Goal: Task Accomplishment & Management: Use online tool/utility

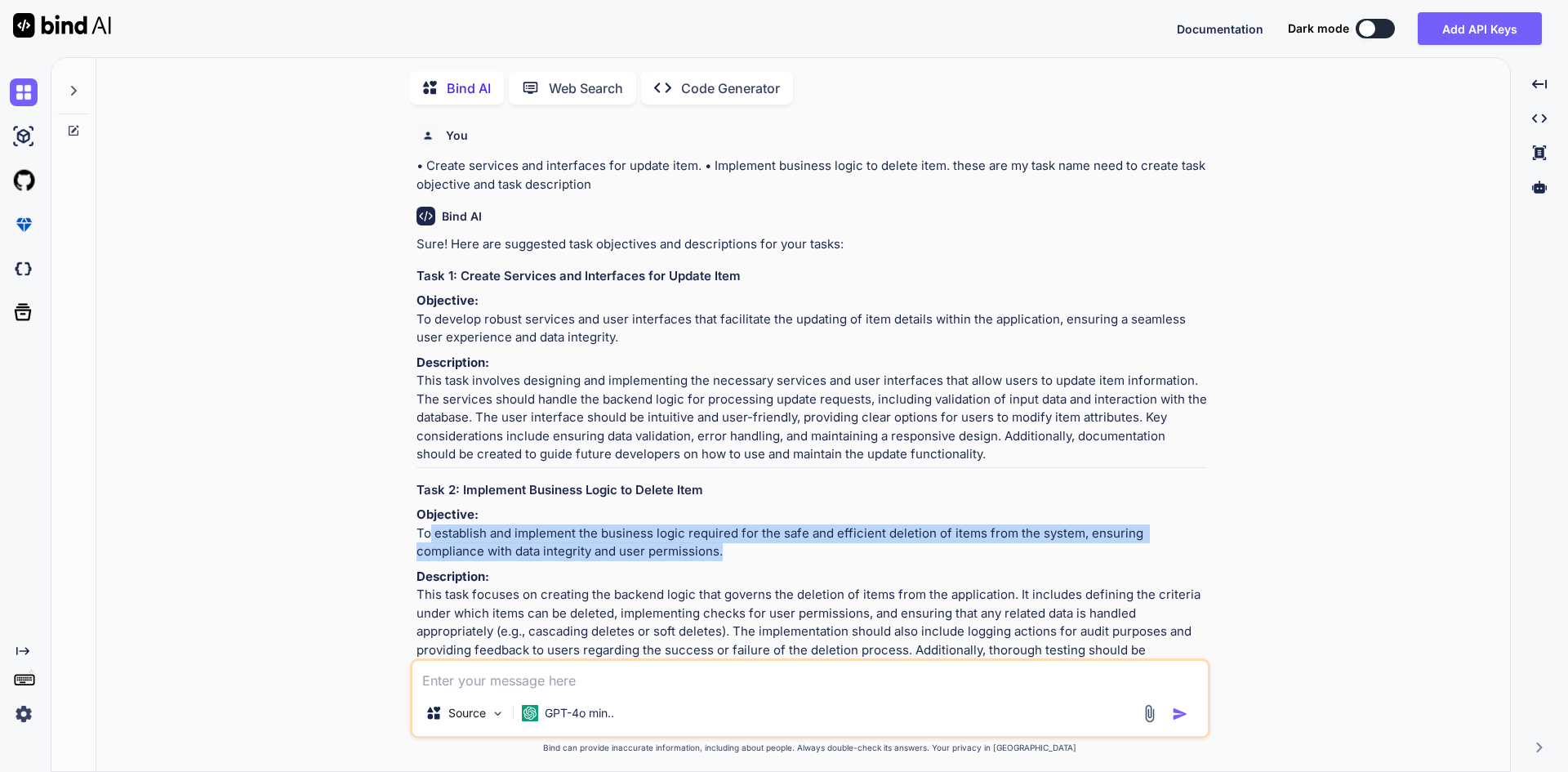
scroll to position [152, 0]
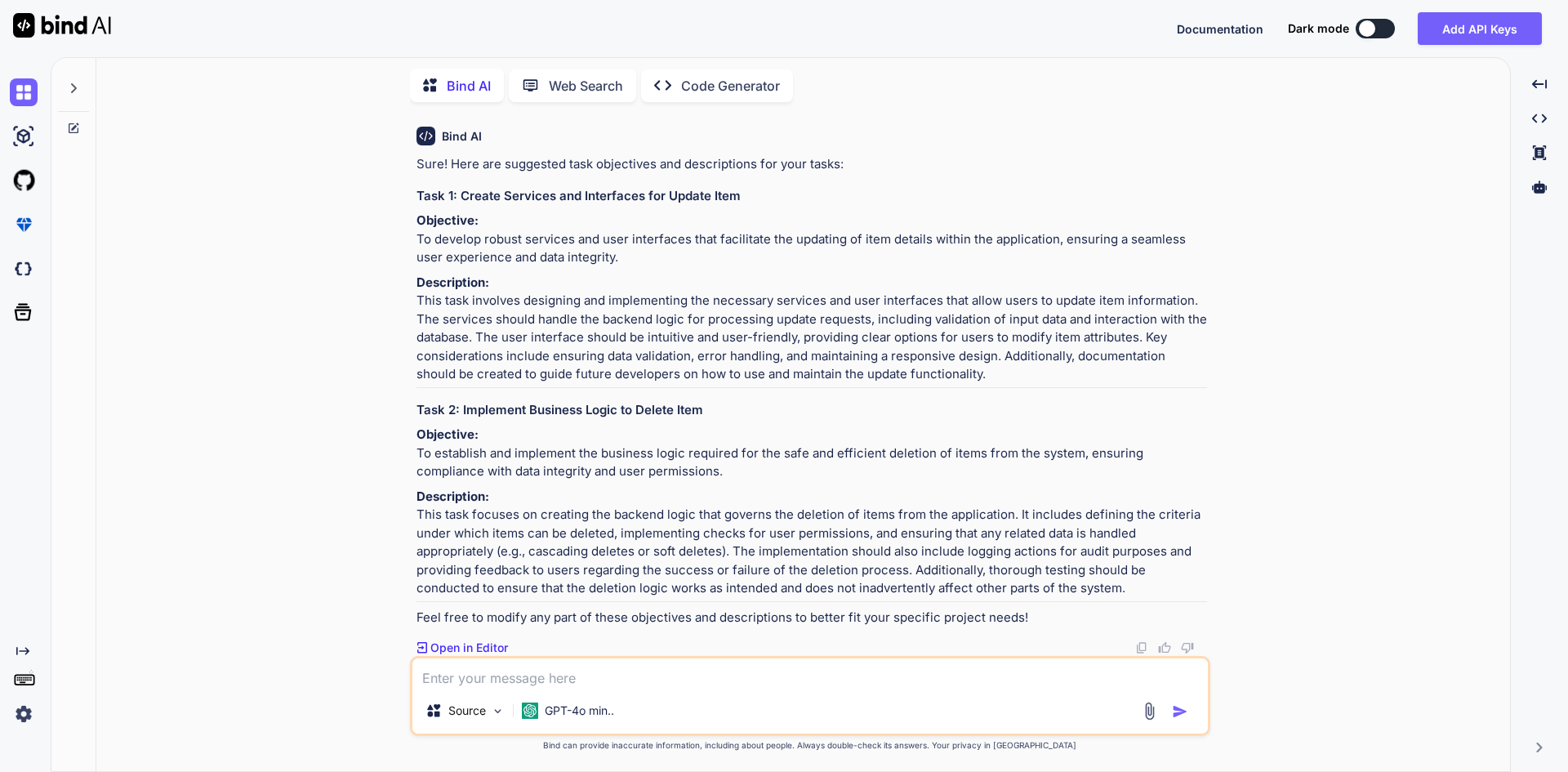
click at [611, 678] on textarea at bounding box center [810, 673] width 796 height 30
paste textarea "• Create popup to display item detail. • Implement functionality to bind item d…"
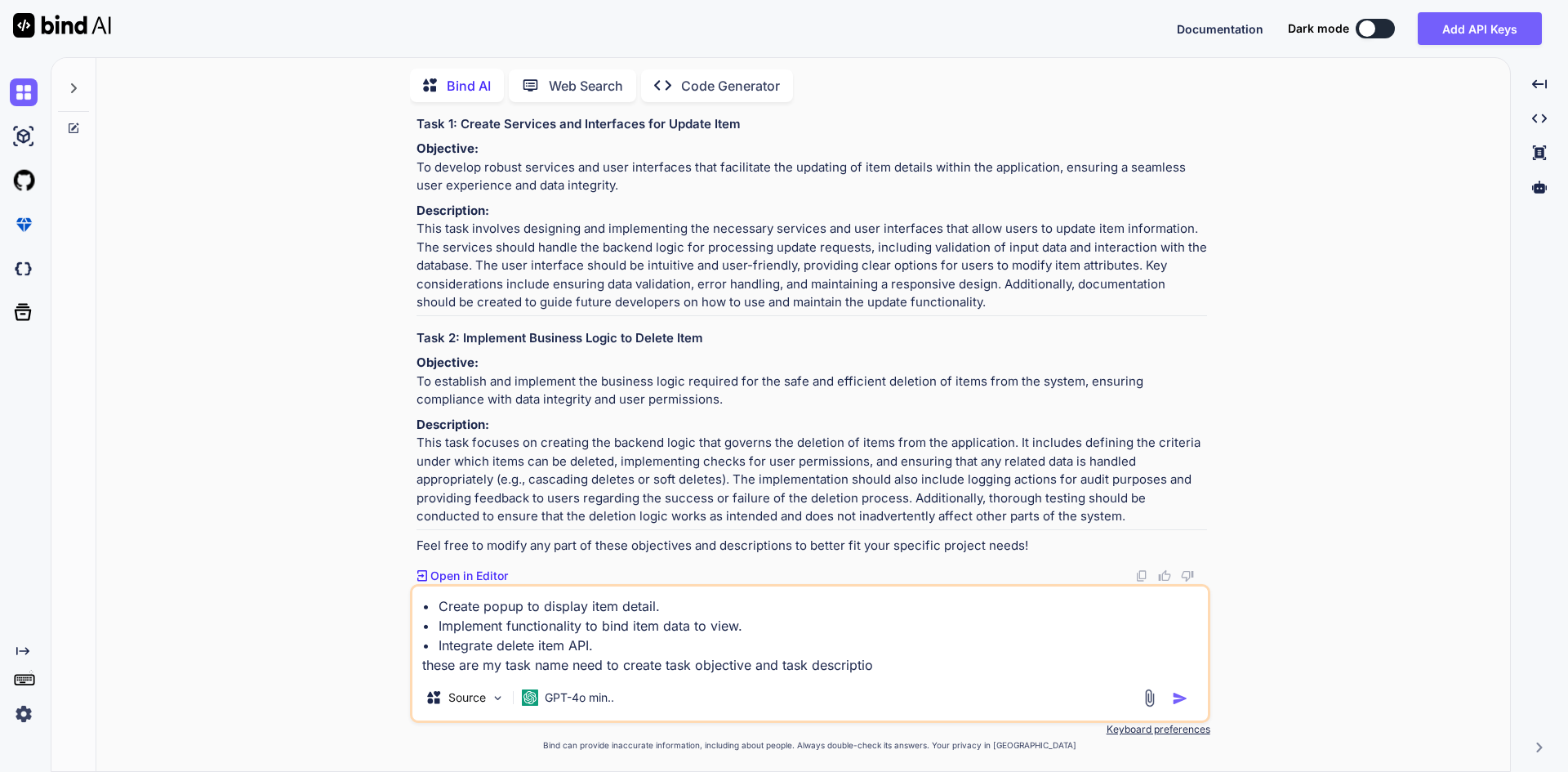
type textarea "• Create popup to display item detail. • Implement functionality to bind item d…"
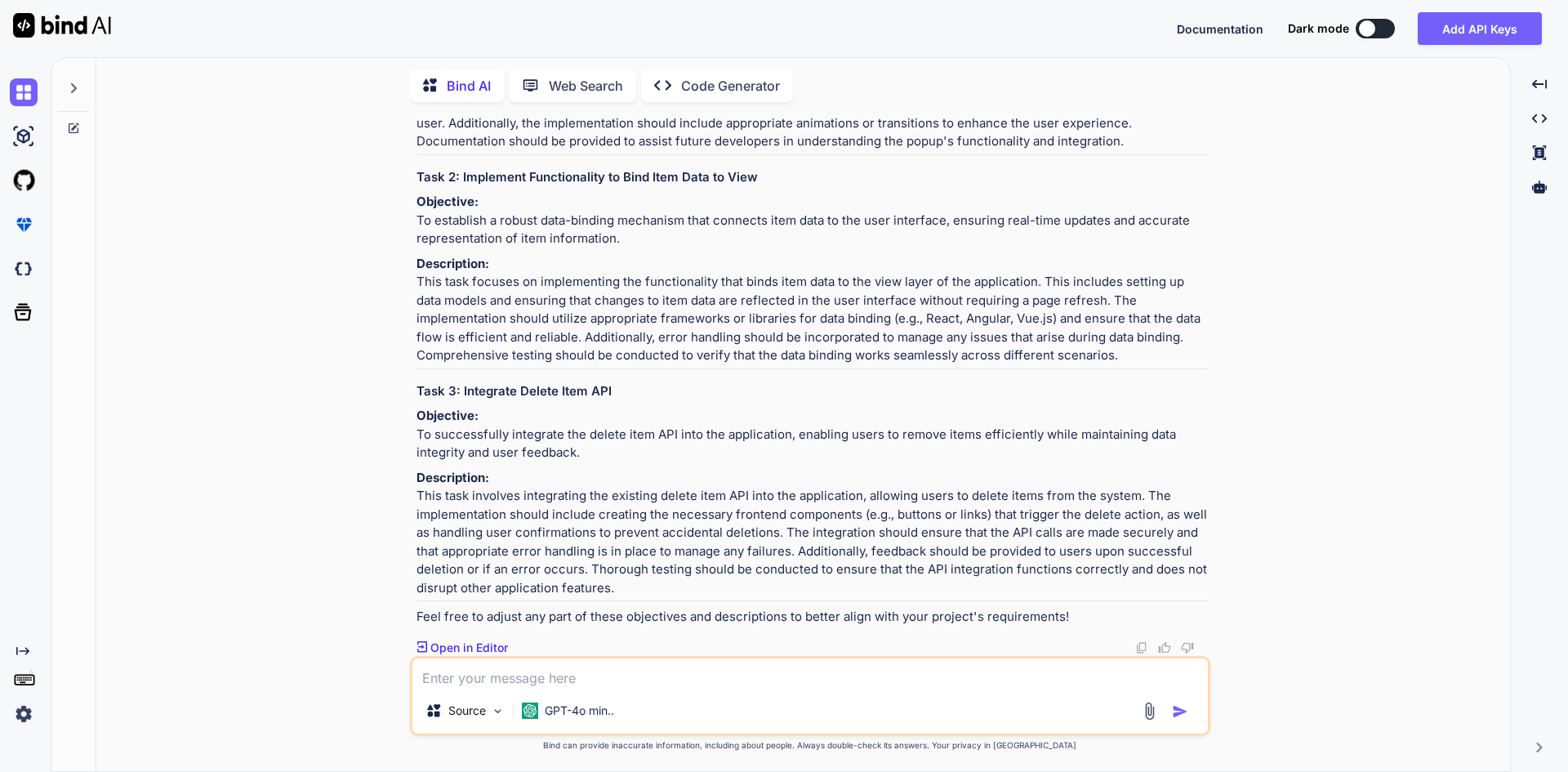
scroll to position [751, 0]
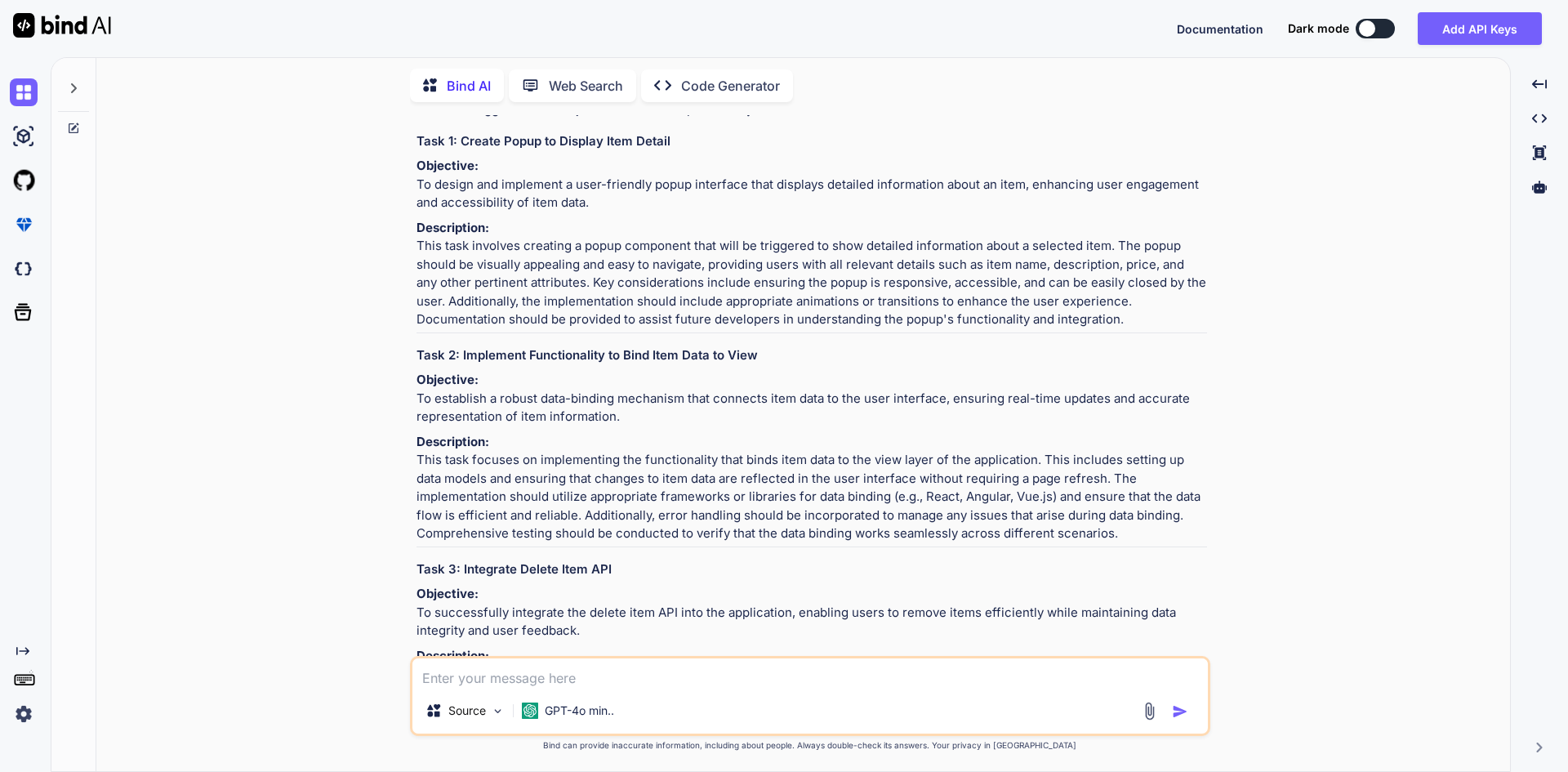
drag, startPoint x: 417, startPoint y: 529, endPoint x: 617, endPoint y: 547, distance: 200.8
click at [617, 427] on p "Objective: To establish a robust data-binding mechanism that connects item data…" at bounding box center [811, 398] width 791 height 55
copy p "To establish a robust data-binding mechanism that connects item data to the use…"
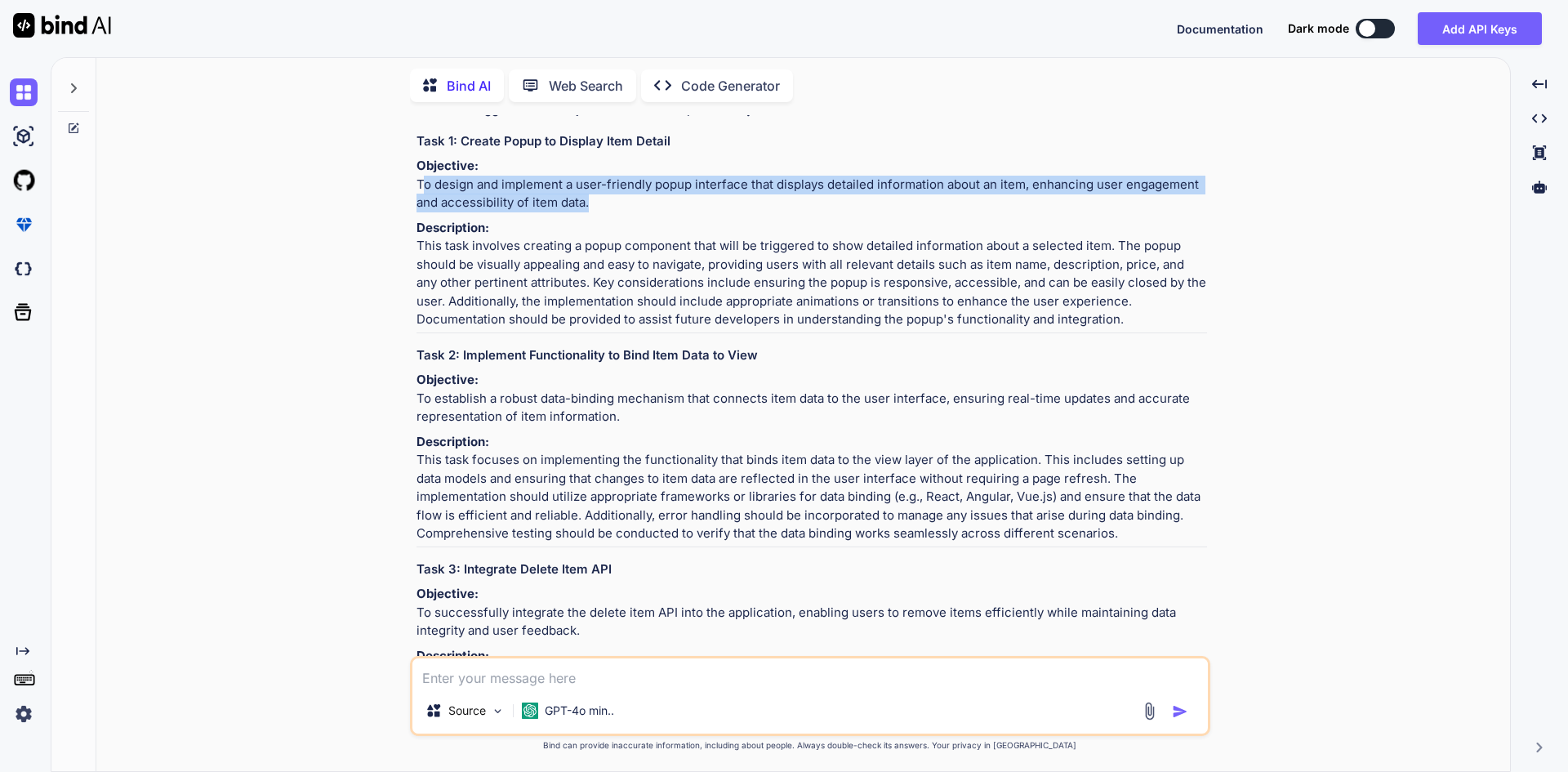
drag, startPoint x: 583, startPoint y: 297, endPoint x: 405, endPoint y: 273, distance: 179.6
click at [405, 273] on div "You • Create services and interfaces for update item. • Implement business logi…" at bounding box center [810, 443] width 1401 height 656
copy p "To design and implement a user-friendly popup interface that displays detailed …"
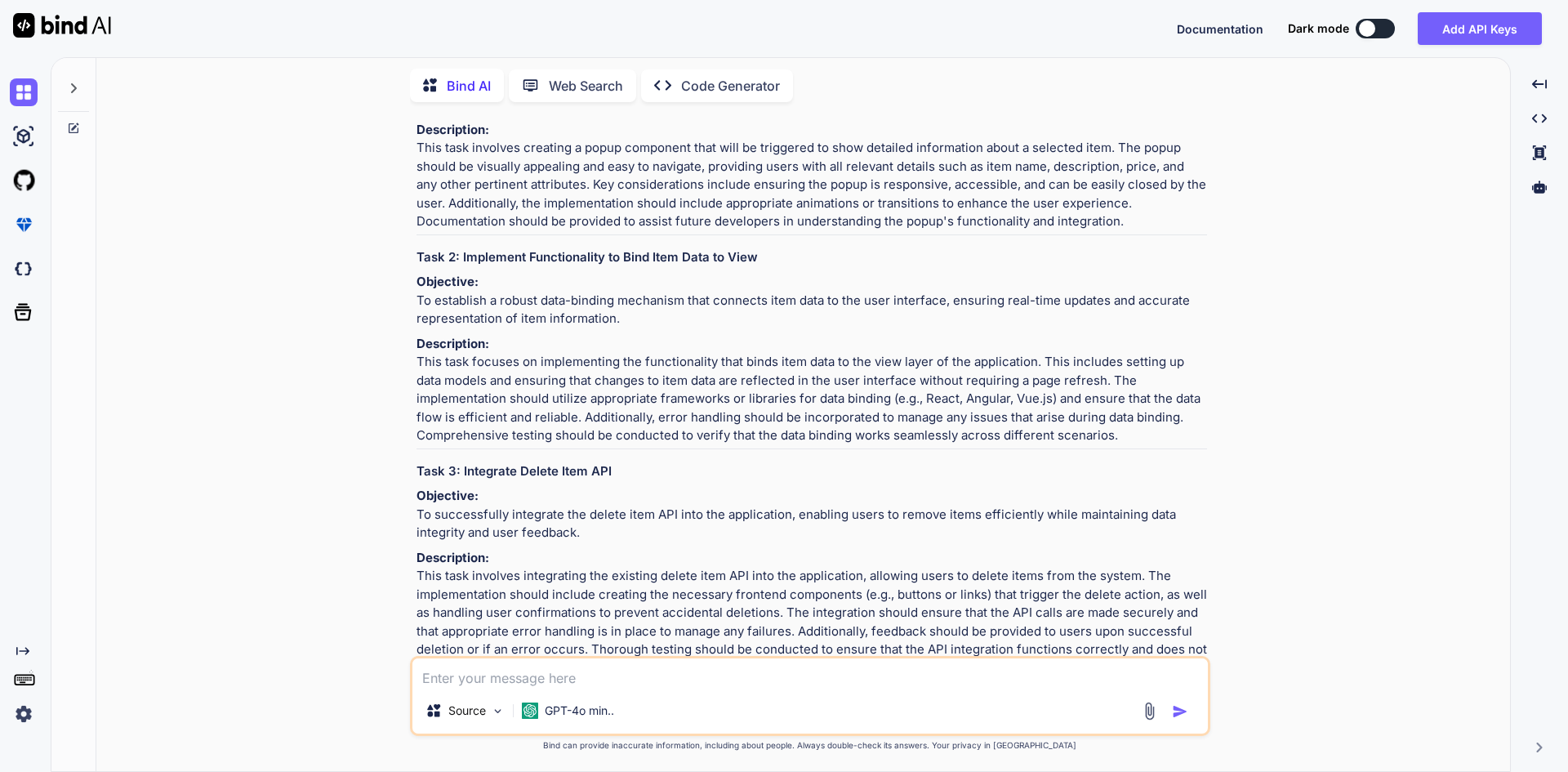
scroll to position [996, 0]
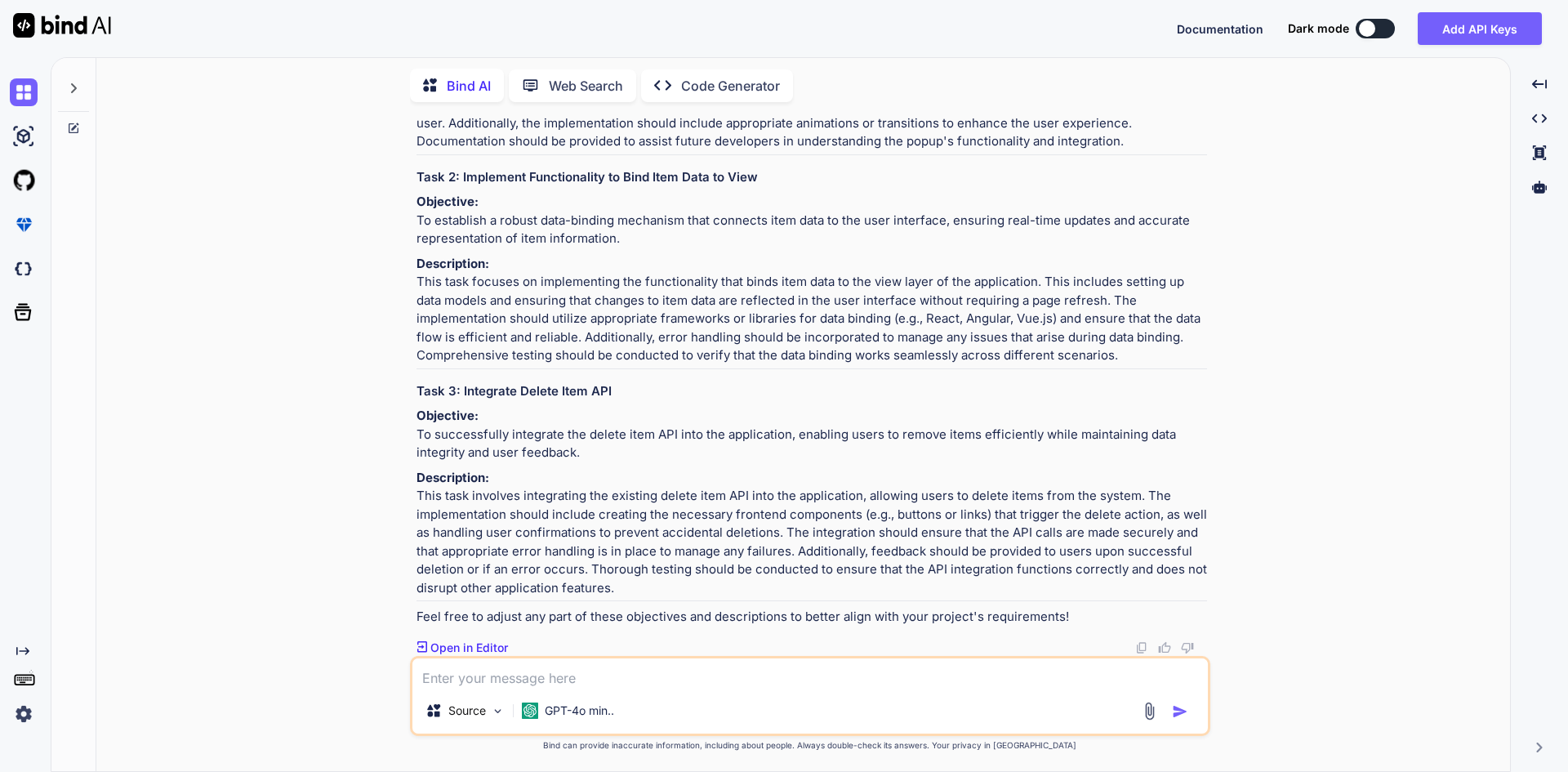
drag, startPoint x: 579, startPoint y: 554, endPoint x: 407, endPoint y: 538, distance: 172.7
click at [407, 538] on div "You • Create services and interfaces for update item. • Implement business logi…" at bounding box center [810, 443] width 1401 height 656
copy p "To successfully integrate the delete item API into the application, enabling us…"
